Goal: Transaction & Acquisition: Purchase product/service

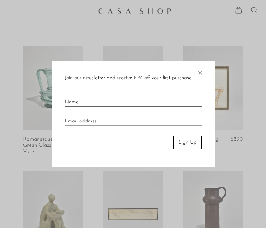
click at [201, 74] on span "×" at bounding box center [200, 71] width 7 height 21
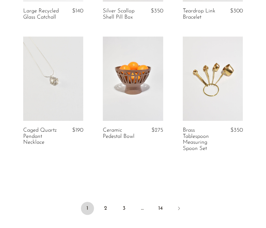
scroll to position [1380, 0]
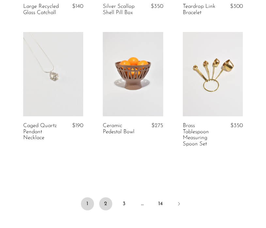
click at [108, 209] on link "2" at bounding box center [105, 203] width 13 height 13
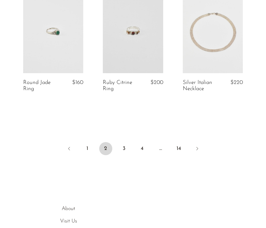
scroll to position [1419, 0]
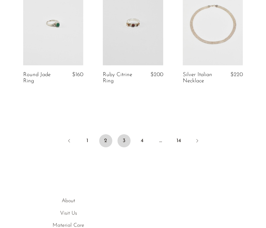
click at [126, 141] on link "3" at bounding box center [124, 140] width 13 height 13
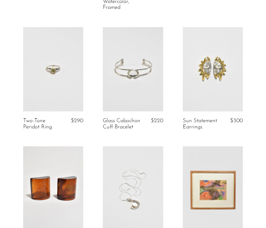
scroll to position [514, 0]
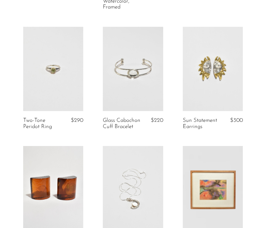
click at [171, 134] on article "Glass Cabochon Cuff Bracelet $220" at bounding box center [133, 86] width 80 height 119
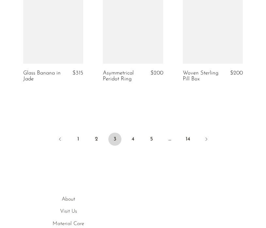
scroll to position [1429, 0]
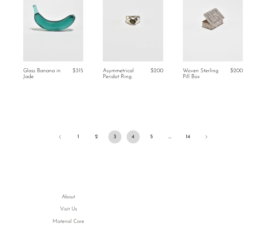
click at [132, 134] on link "4" at bounding box center [133, 136] width 13 height 13
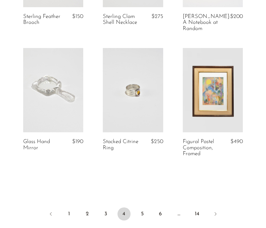
scroll to position [1343, 0]
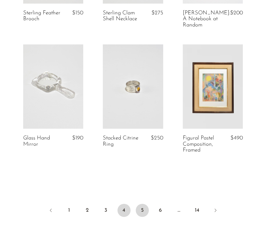
click at [140, 213] on link "5" at bounding box center [142, 210] width 13 height 13
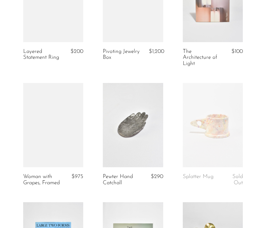
scroll to position [728, 0]
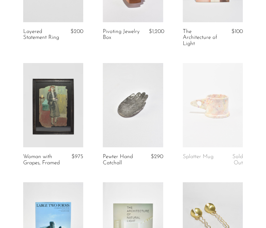
click at [169, 170] on article "Pewter Hand Catchall $290" at bounding box center [133, 122] width 80 height 119
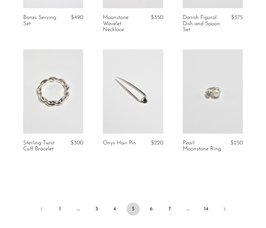
scroll to position [1362, 0]
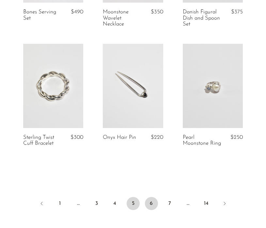
click at [153, 210] on link "6" at bounding box center [151, 203] width 13 height 13
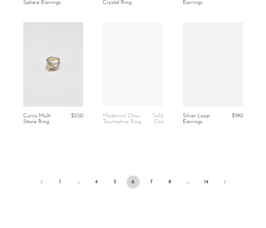
scroll to position [1395, 0]
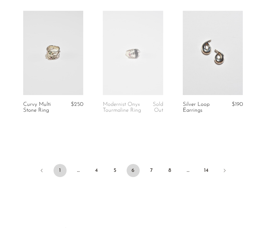
click at [61, 177] on link "1" at bounding box center [60, 170] width 13 height 13
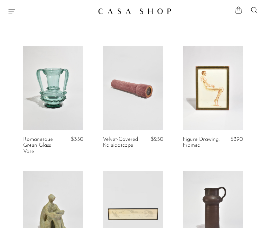
click at [12, 12] on icon "Menu" at bounding box center [12, 11] width 8 height 8
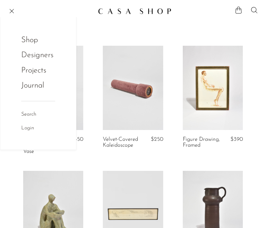
click at [31, 41] on link "Shop" at bounding box center [33, 40] width 25 height 12
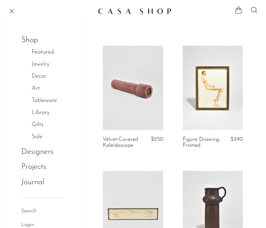
click at [37, 87] on link "Art" at bounding box center [39, 88] width 15 height 9
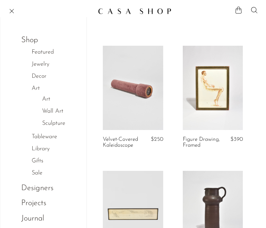
click at [50, 114] on link "Wall Art" at bounding box center [52, 111] width 21 height 9
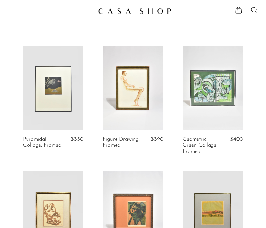
click at [10, 12] on icon "Menu" at bounding box center [12, 11] width 8 height 8
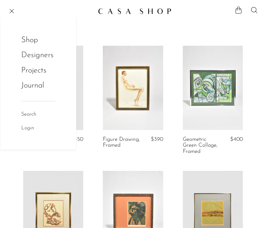
click at [29, 41] on link "Shop" at bounding box center [33, 40] width 25 height 12
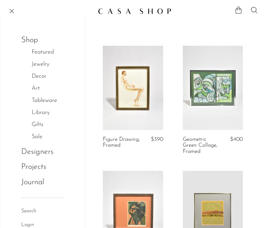
click at [39, 65] on link "Jewelry" at bounding box center [44, 64] width 24 height 9
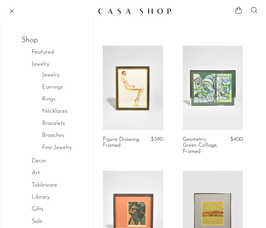
click at [51, 102] on link "Rings" at bounding box center [48, 99] width 13 height 9
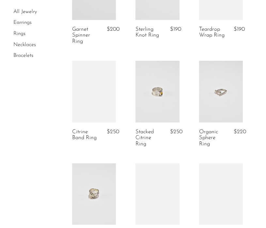
scroll to position [823, 0]
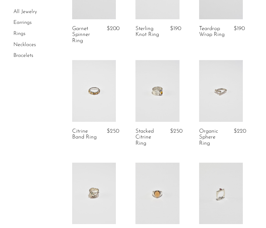
click at [149, 106] on link at bounding box center [158, 90] width 44 height 61
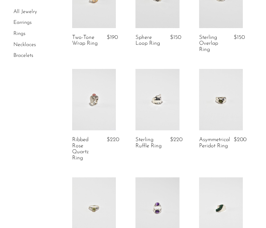
scroll to position [0, 0]
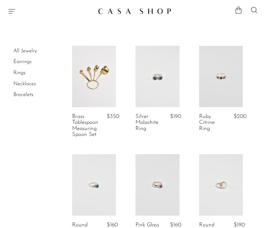
click at [216, 187] on link at bounding box center [221, 184] width 44 height 61
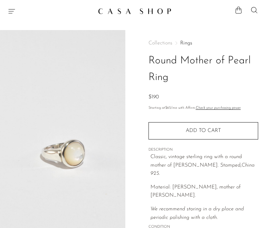
click at [9, 10] on icon "Menu" at bounding box center [12, 11] width 8 height 8
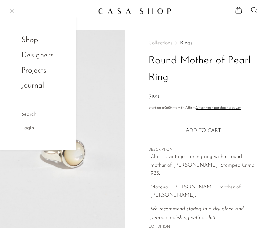
click at [25, 39] on link "Shop" at bounding box center [33, 40] width 25 height 12
